Goal: Navigation & Orientation: Find specific page/section

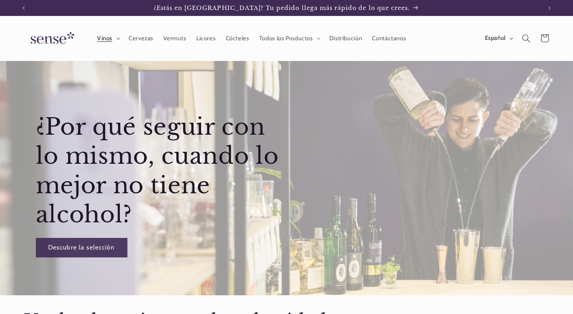
click at [114, 38] on summary "Vinos" at bounding box center [107, 38] width 31 height 18
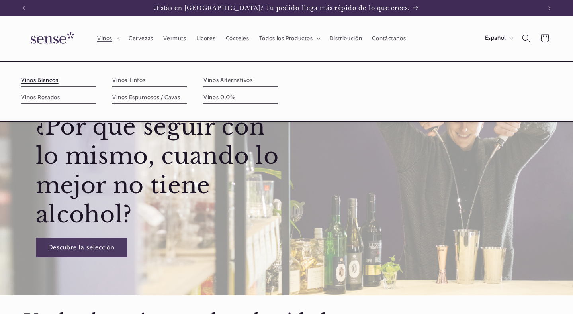
click at [71, 83] on link "Vinos Blancos" at bounding box center [58, 80] width 75 height 13
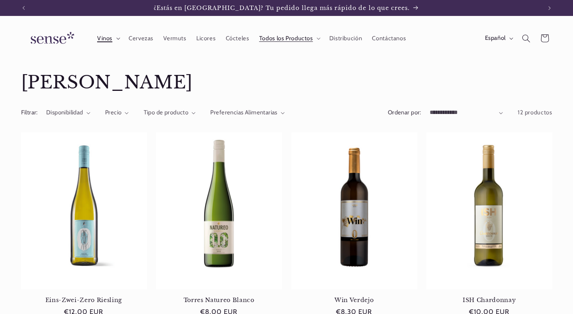
click at [114, 38] on summary "Vinos" at bounding box center [107, 38] width 31 height 18
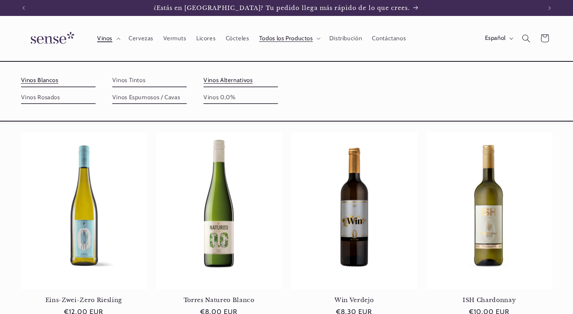
click at [222, 78] on link "Vinos Alternativos" at bounding box center [241, 80] width 75 height 13
